Goal: Information Seeking & Learning: Find specific page/section

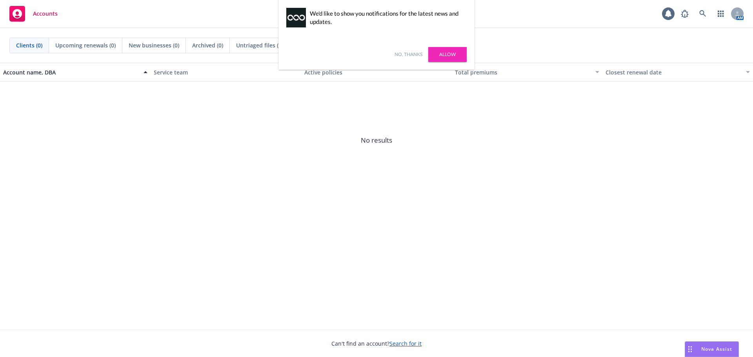
click at [443, 53] on link "Allow" at bounding box center [447, 54] width 38 height 15
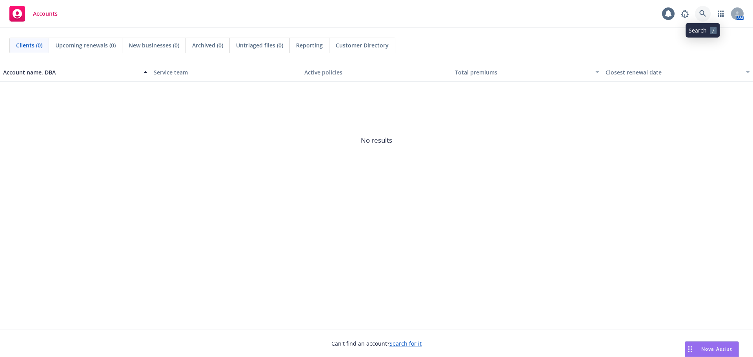
click at [705, 17] on icon at bounding box center [702, 13] width 7 height 7
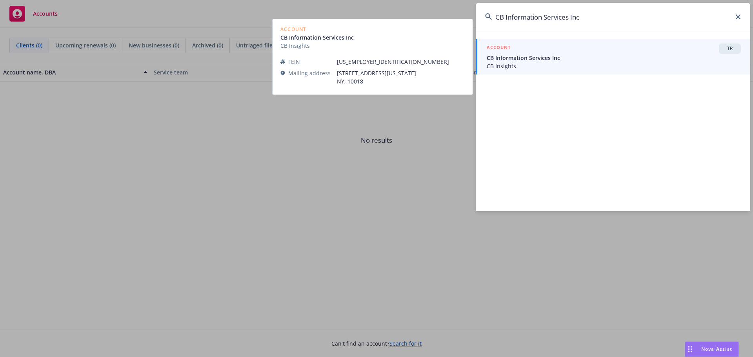
type input "CB Information Services Inc"
click at [544, 62] on span "CB Information Services Inc" at bounding box center [614, 58] width 254 height 8
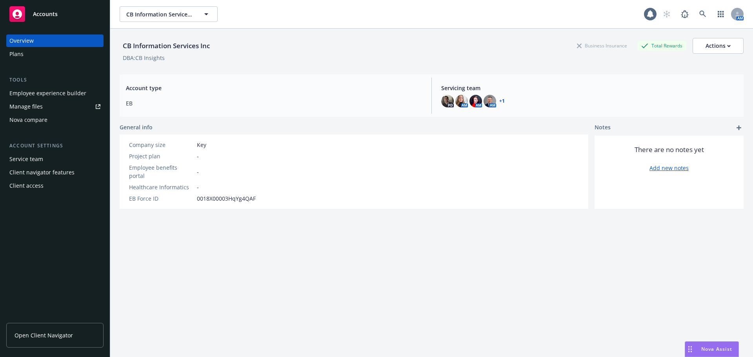
click at [36, 53] on div "Plans" at bounding box center [54, 54] width 91 height 13
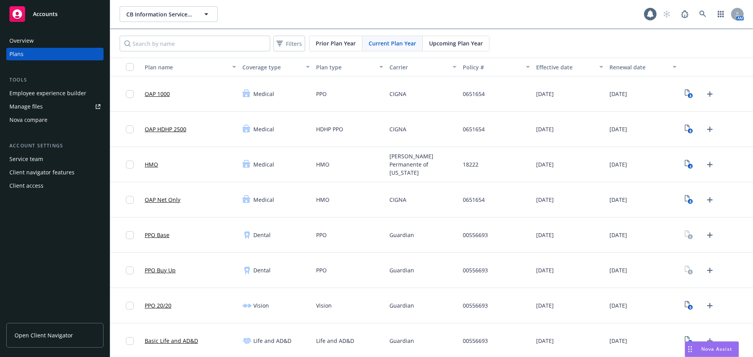
click at [451, 45] on span "Upcoming Plan Year" at bounding box center [456, 43] width 54 height 8
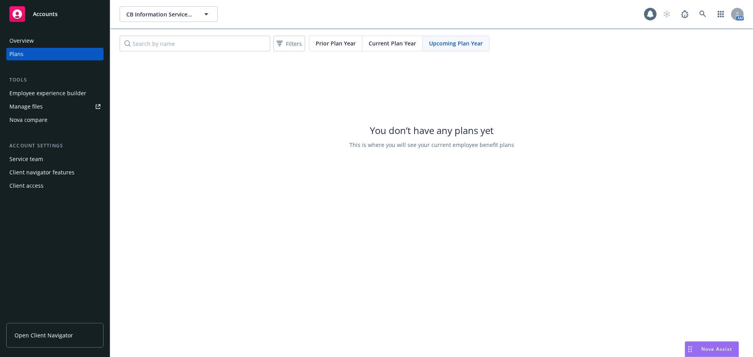
click at [395, 47] on span "Current Plan Year" at bounding box center [392, 43] width 47 height 8
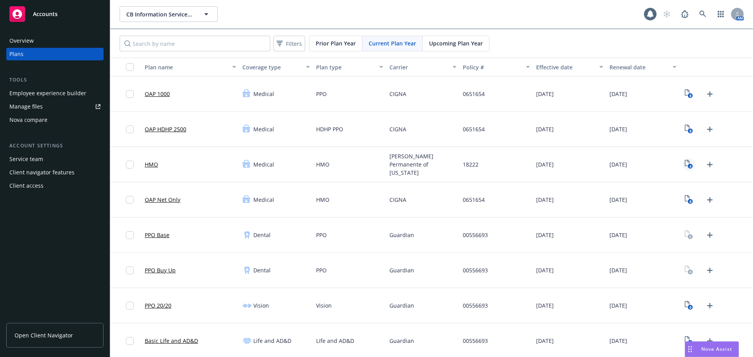
click at [685, 162] on icon "4" at bounding box center [689, 164] width 8 height 9
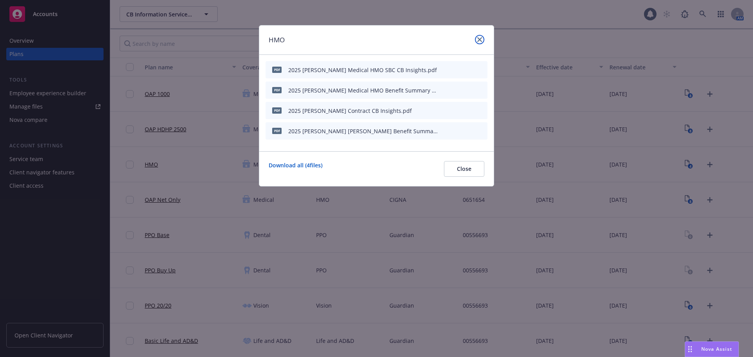
drag, startPoint x: 482, startPoint y: 39, endPoint x: 254, endPoint y: 18, distance: 228.9
click at [482, 39] on link "close" at bounding box center [479, 39] width 9 height 9
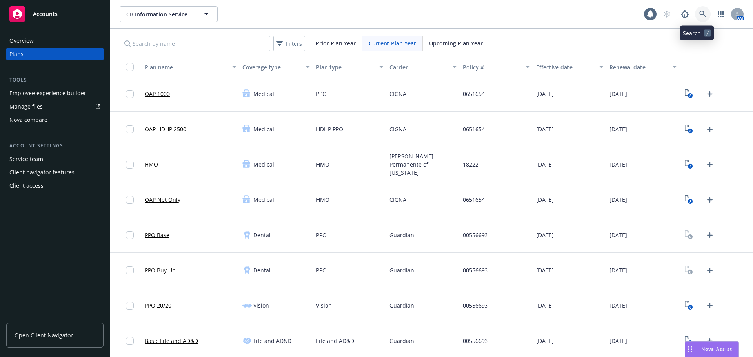
click at [699, 11] on icon at bounding box center [702, 14] width 7 height 7
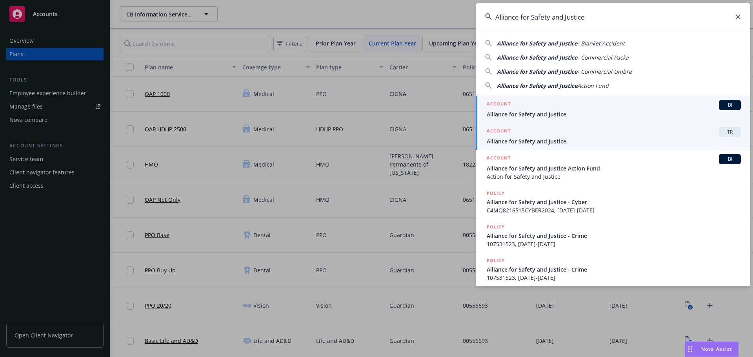
type input "Alliance for Safety and Justice"
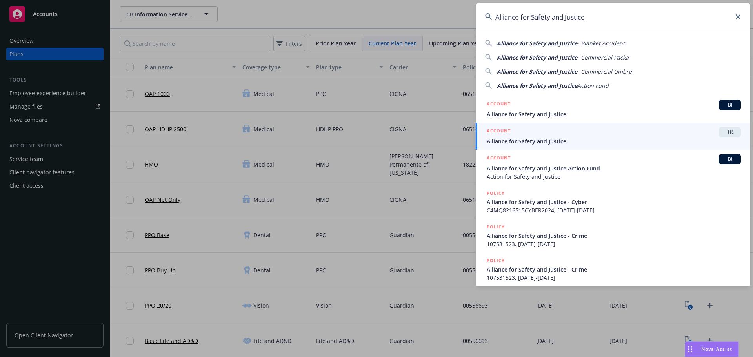
click at [575, 138] on span "Alliance for Safety and Justice" at bounding box center [614, 141] width 254 height 8
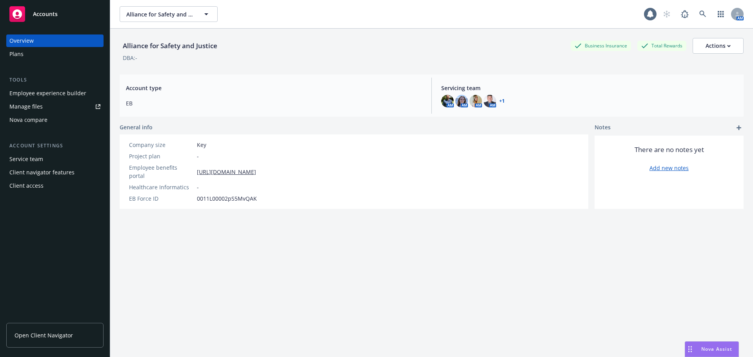
click at [72, 55] on div "Plans" at bounding box center [54, 54] width 91 height 13
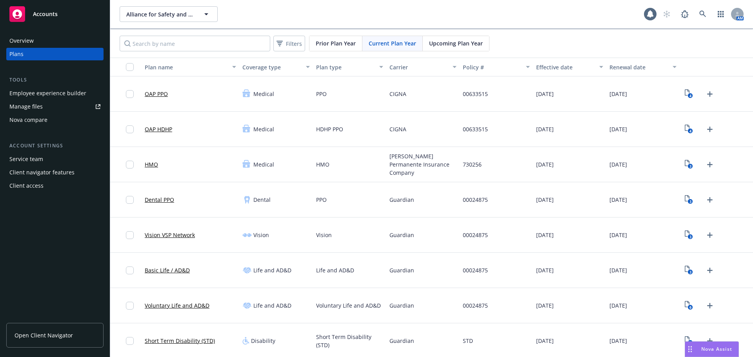
click at [451, 45] on span "Upcoming Plan Year" at bounding box center [456, 43] width 54 height 8
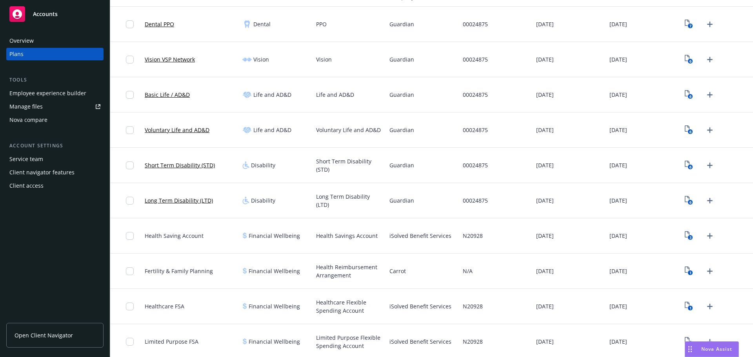
scroll to position [196, 0]
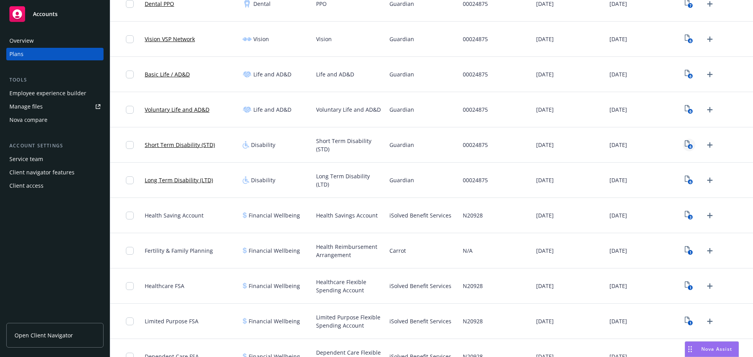
click at [685, 142] on icon "6" at bounding box center [689, 144] width 8 height 9
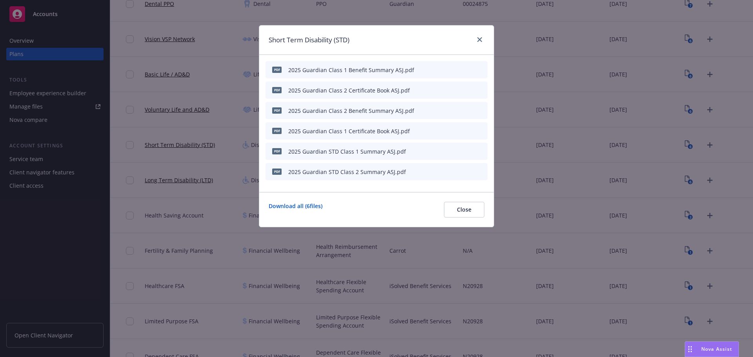
click at [469, 154] on button at bounding box center [468, 151] width 7 height 8
click at [465, 151] on icon "preview file" at bounding box center [467, 150] width 7 height 5
click at [465, 91] on icon "preview file" at bounding box center [467, 89] width 7 height 5
drag, startPoint x: 482, startPoint y: 37, endPoint x: 145, endPoint y: 0, distance: 339.2
click at [482, 37] on link "close" at bounding box center [479, 39] width 9 height 9
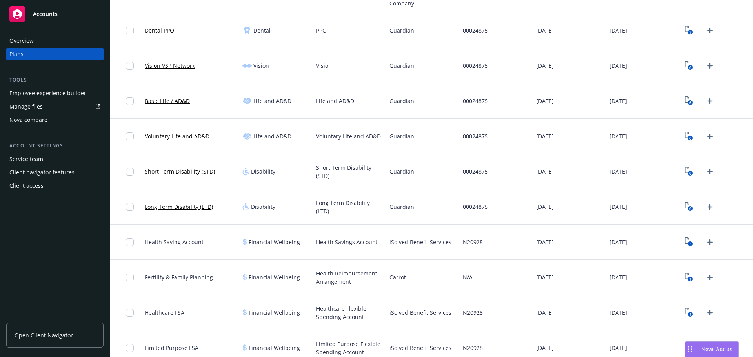
scroll to position [157, 0]
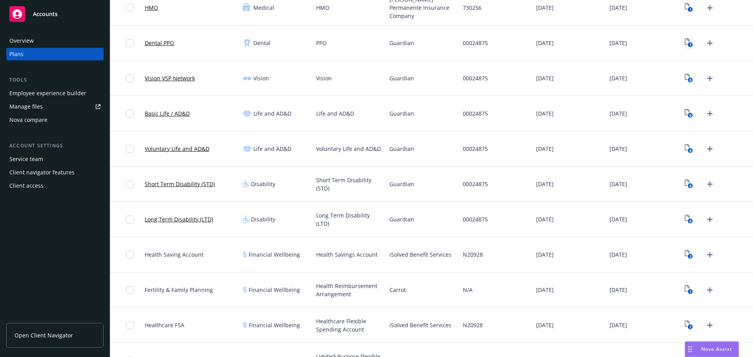
click at [685, 43] on icon "7" at bounding box center [689, 42] width 8 height 9
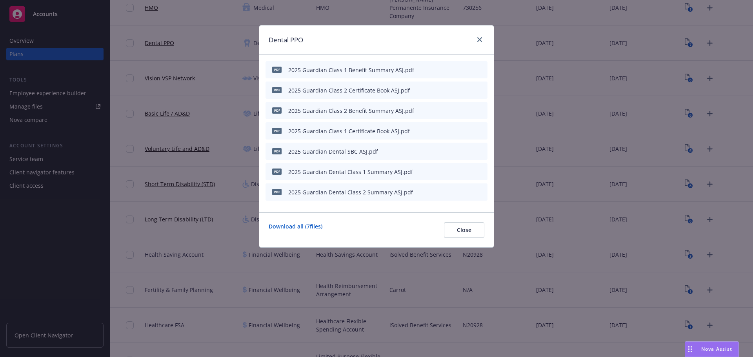
click at [469, 191] on icon "preview file" at bounding box center [467, 191] width 7 height 5
click at [467, 151] on icon "preview file" at bounding box center [467, 150] width 7 height 5
click at [469, 131] on icon "preview file" at bounding box center [467, 130] width 7 height 5
drag, startPoint x: 478, startPoint y: 40, endPoint x: 77, endPoint y: 82, distance: 403.8
click at [479, 40] on icon "close" at bounding box center [479, 39] width 5 height 5
